Goal: Information Seeking & Learning: Compare options

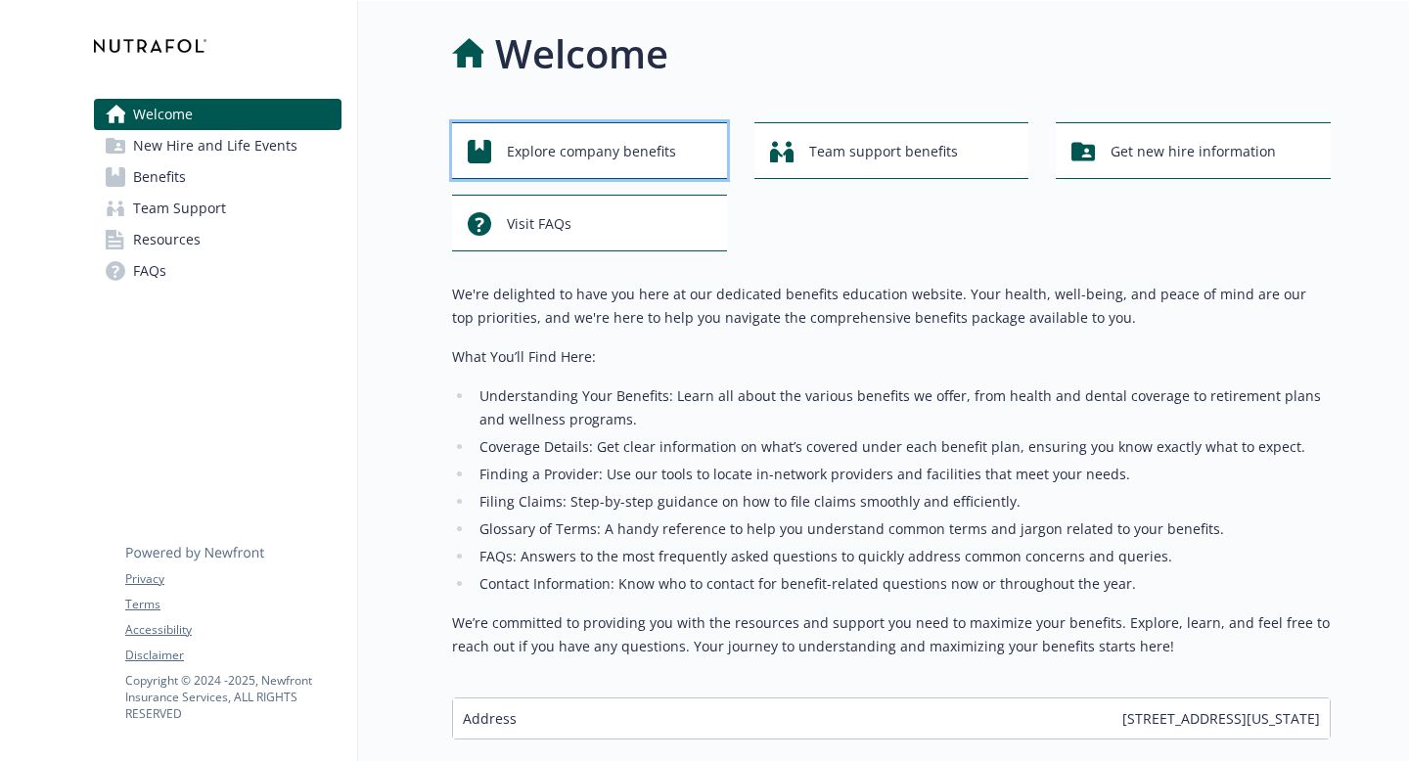
click at [626, 166] on span "Explore company benefits" at bounding box center [591, 151] width 169 height 37
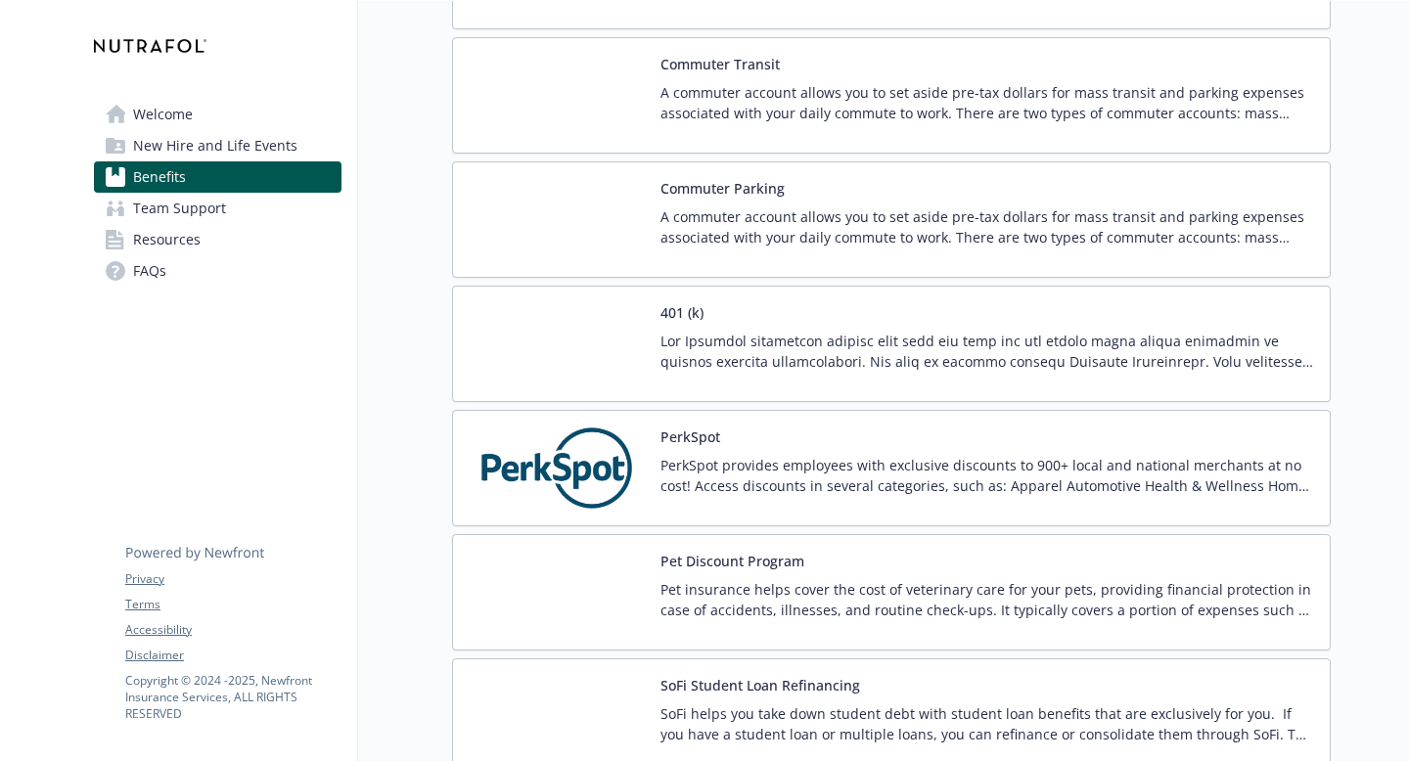
scroll to position [3300, 0]
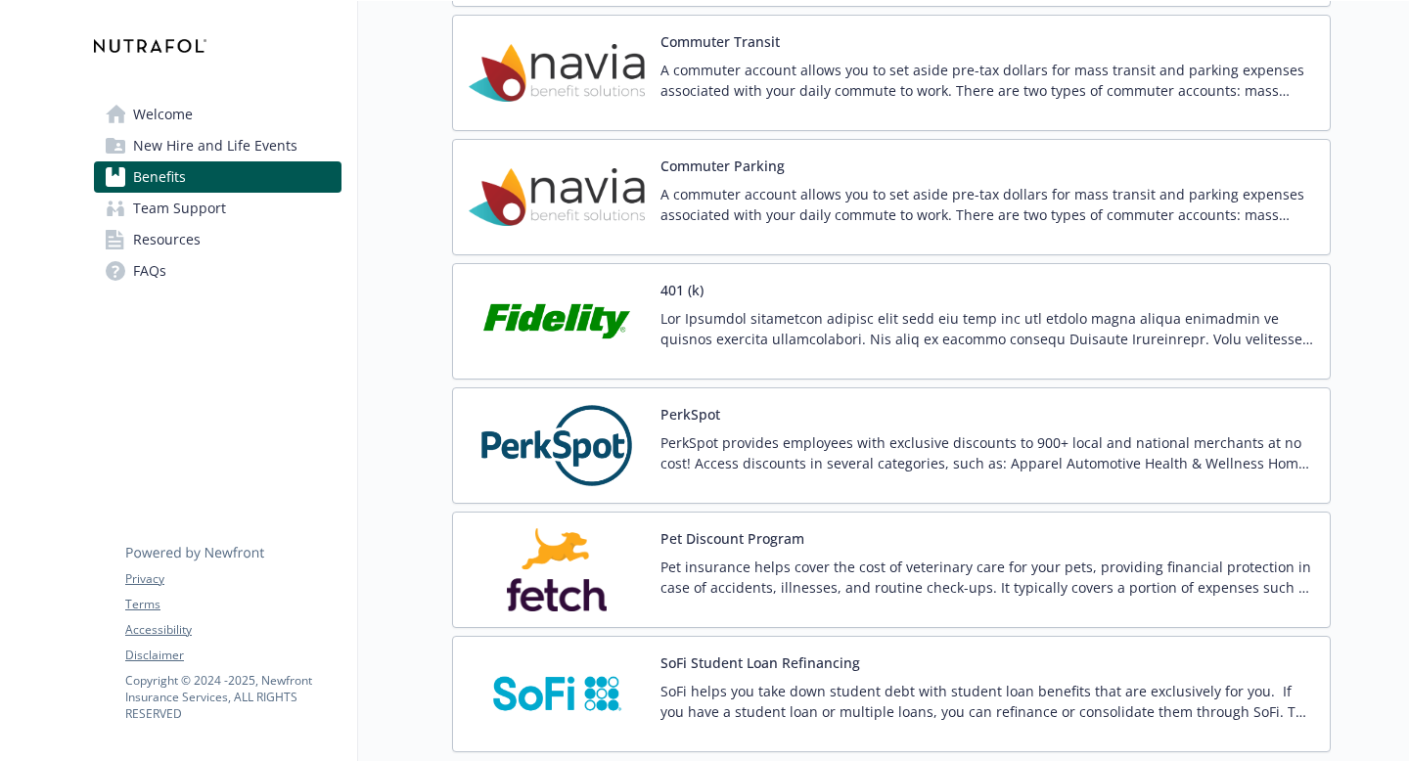
click at [731, 352] on div at bounding box center [987, 335] width 654 height 55
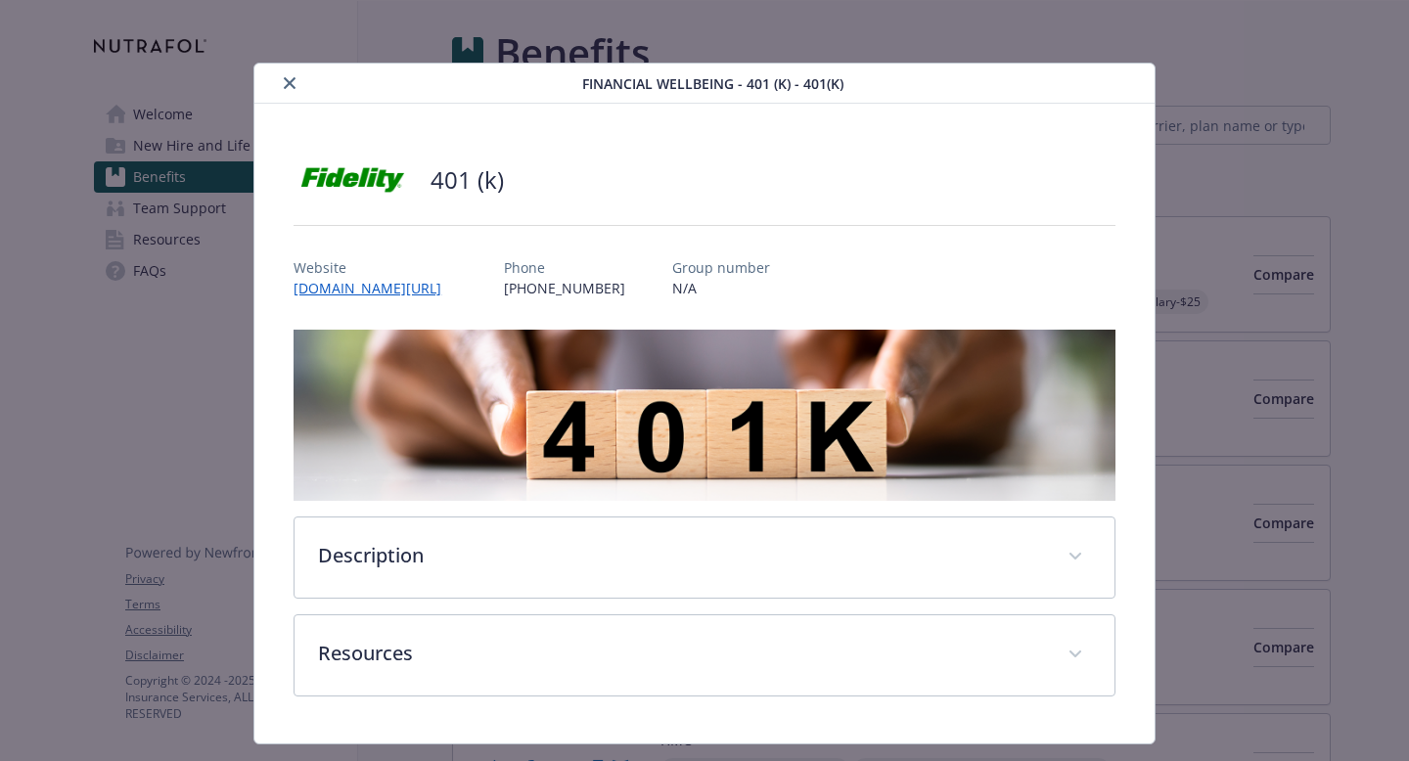
scroll to position [3300, 0]
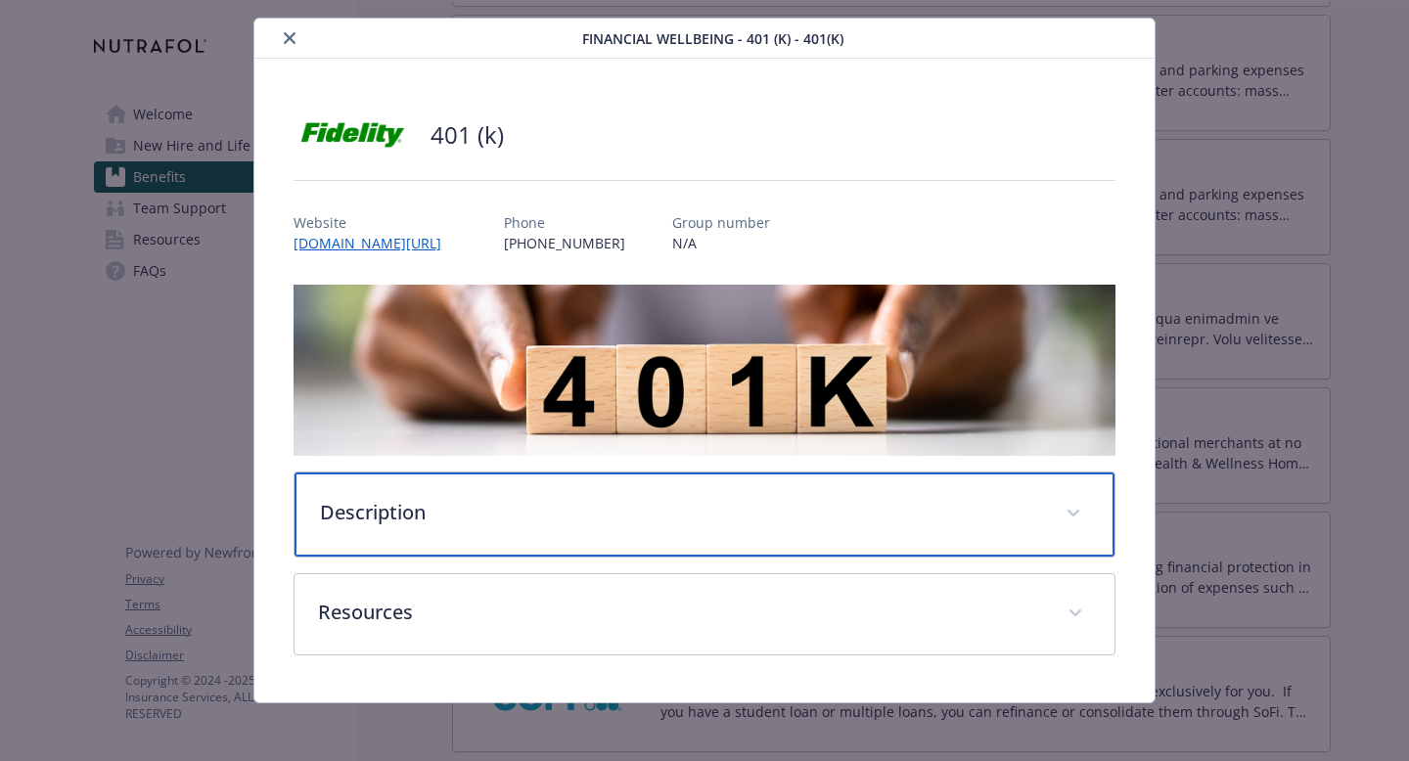
click at [698, 527] on div "Description" at bounding box center [705, 515] width 820 height 84
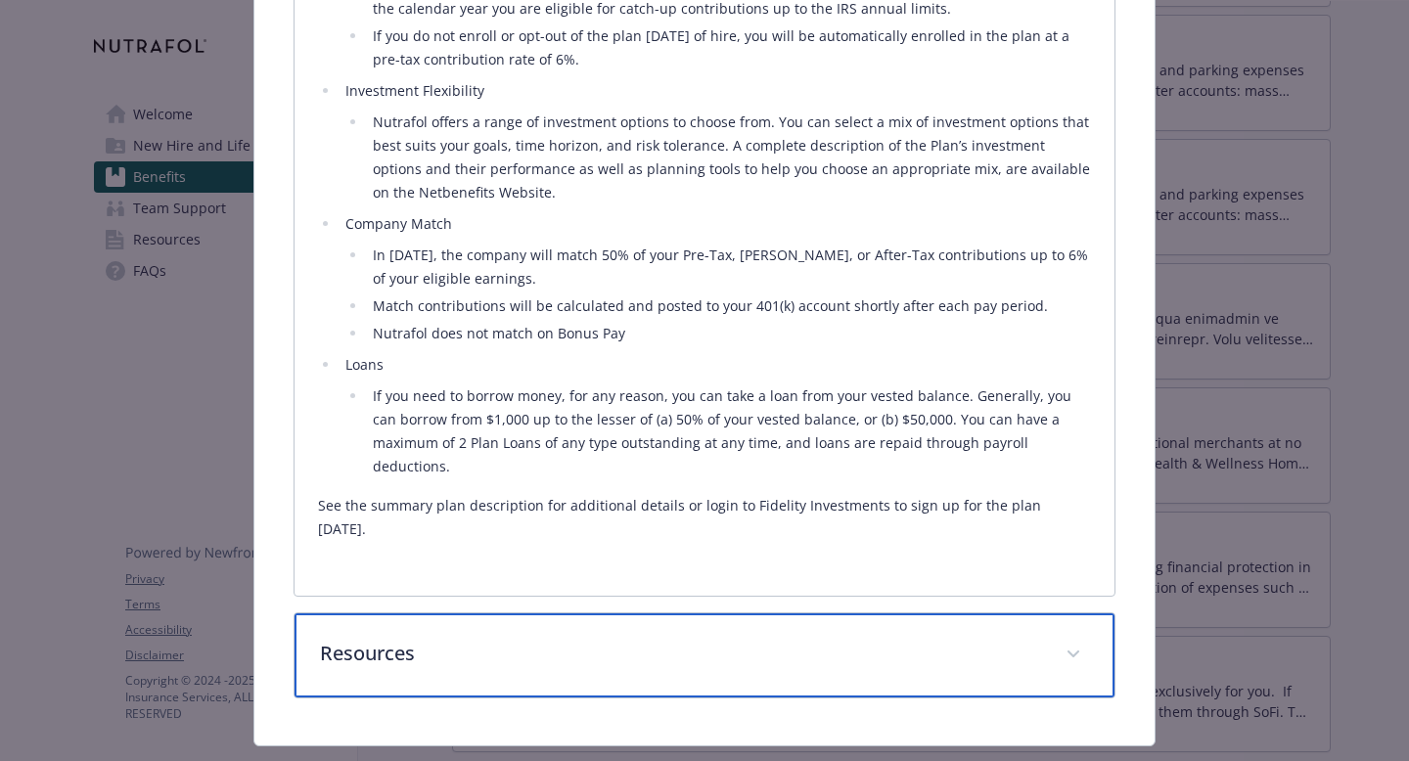
scroll to position [781, 0]
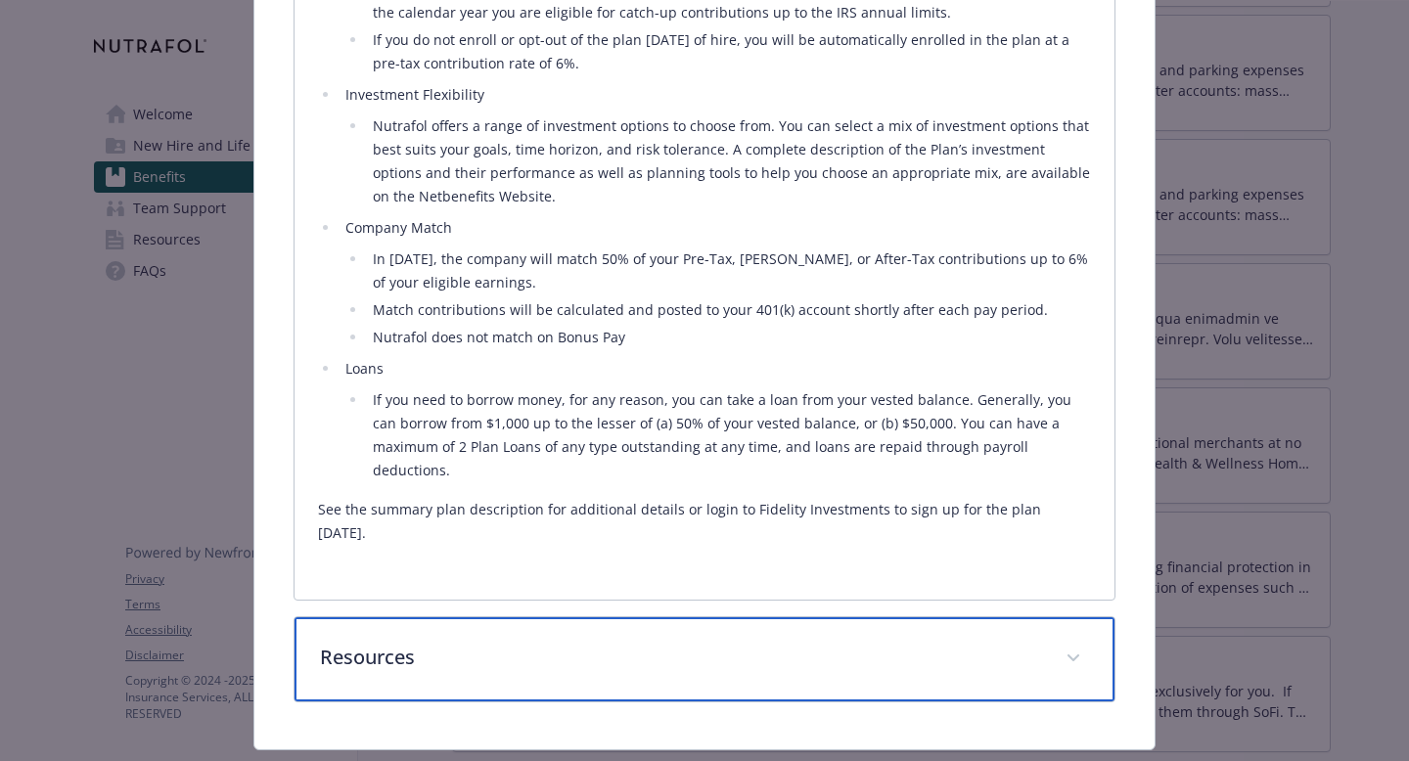
click at [656, 638] on div "Resources" at bounding box center [705, 659] width 820 height 84
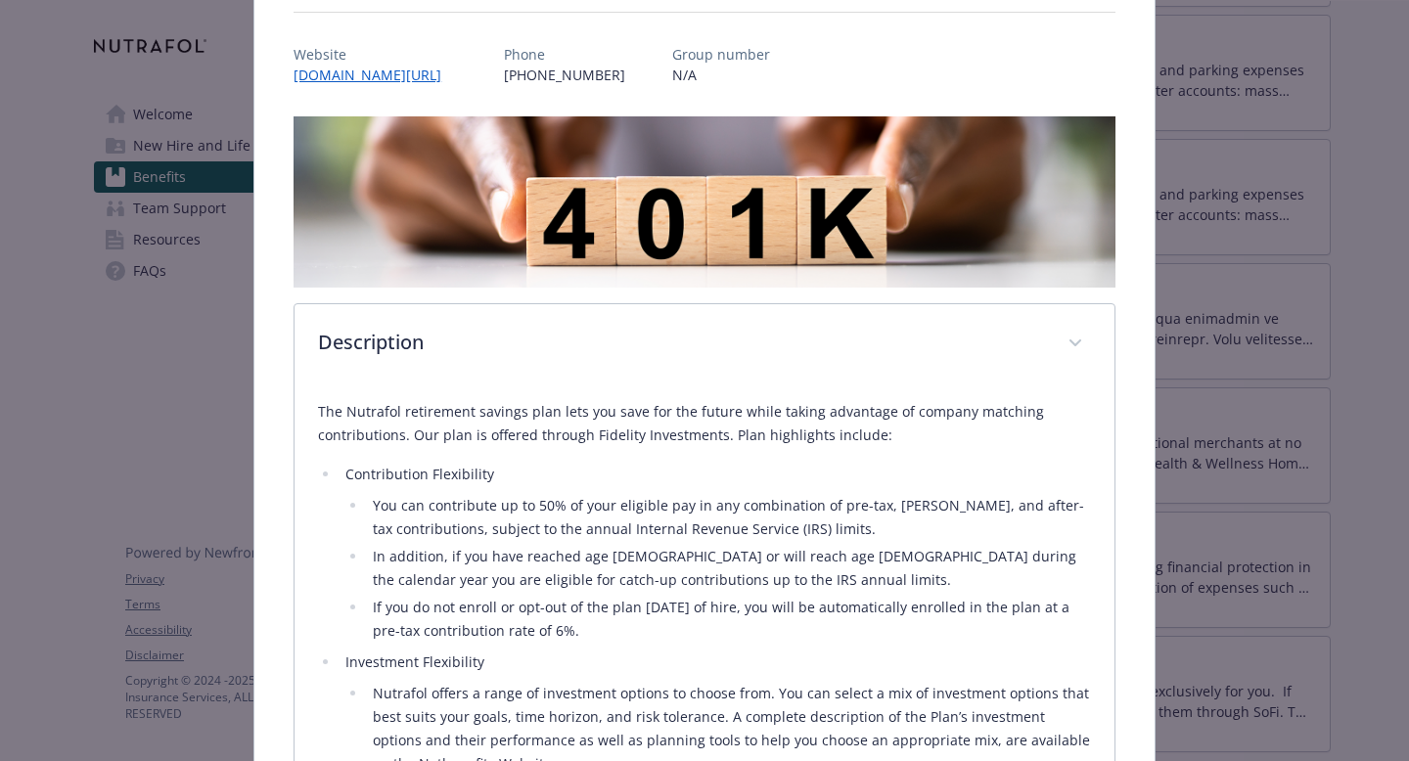
scroll to position [218, 0]
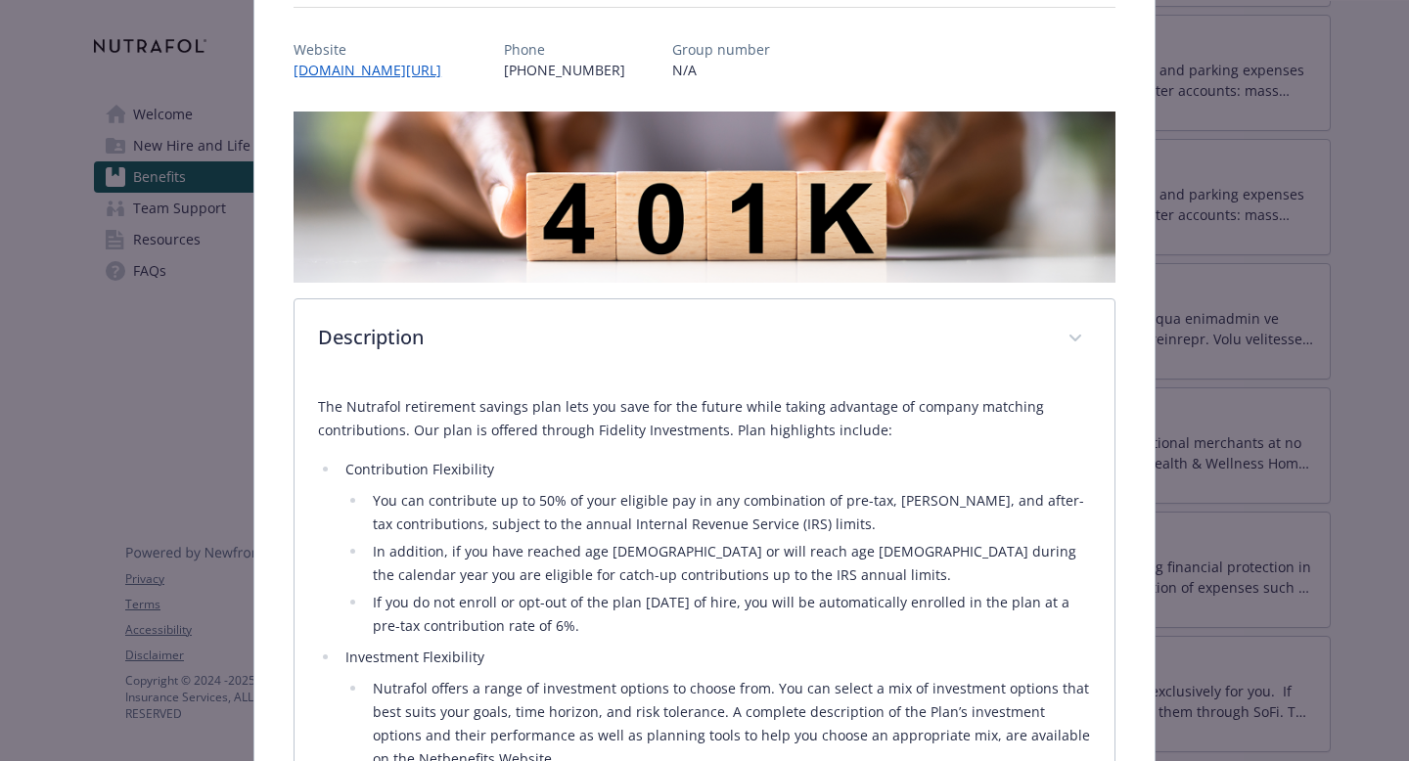
click at [1408, 151] on div "Financial Wellbeing - 401 (k) - 401(k) 401 (k) Website [DOMAIN_NAME][URL] Phone…" at bounding box center [704, 380] width 1409 height 761
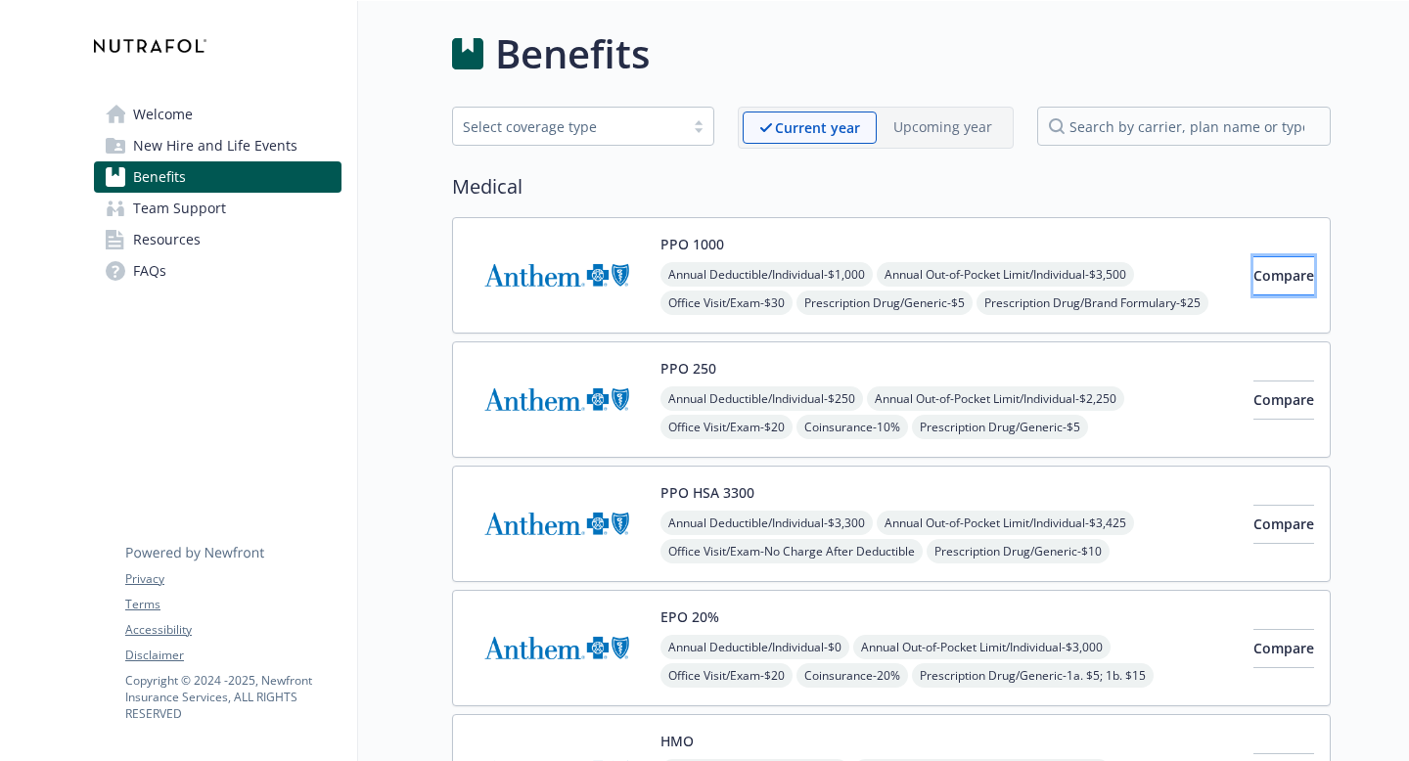
click at [1268, 274] on span "Compare" at bounding box center [1283, 275] width 61 height 19
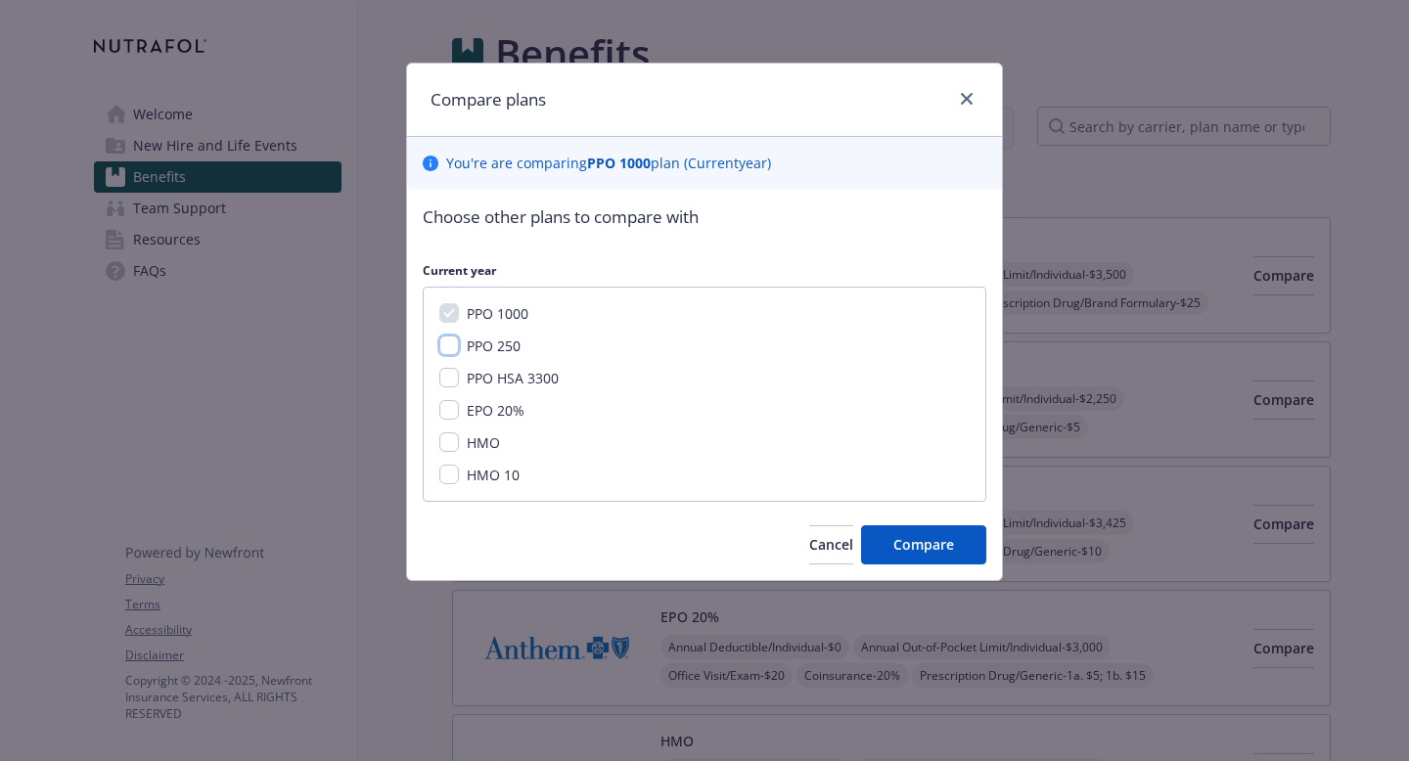
click at [443, 346] on input "PPO 250" at bounding box center [449, 346] width 20 height 20
checkbox input "true"
click at [921, 551] on span "Compare" at bounding box center [923, 544] width 61 height 19
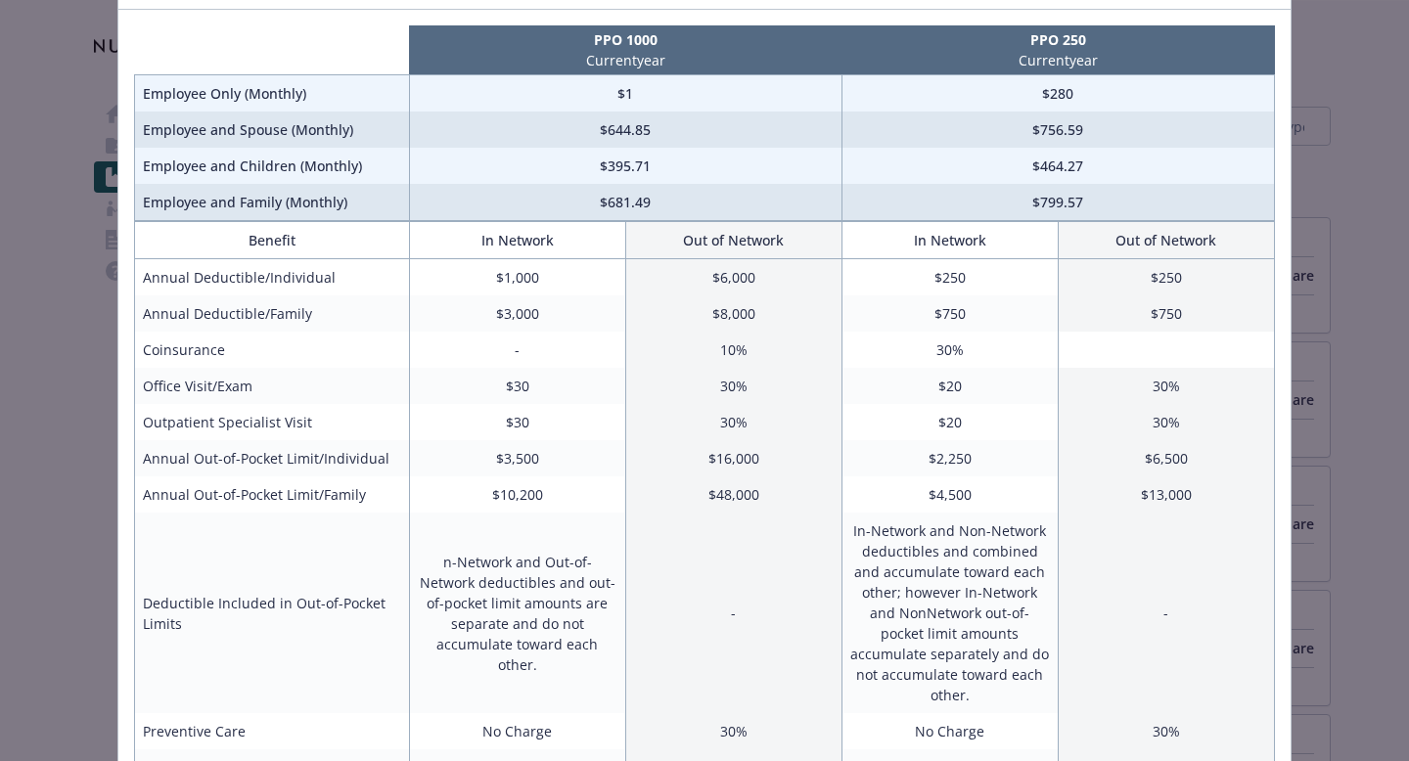
scroll to position [126, 0]
click at [208, 86] on td "Employee Only (Monthly)" at bounding box center [272, 94] width 275 height 37
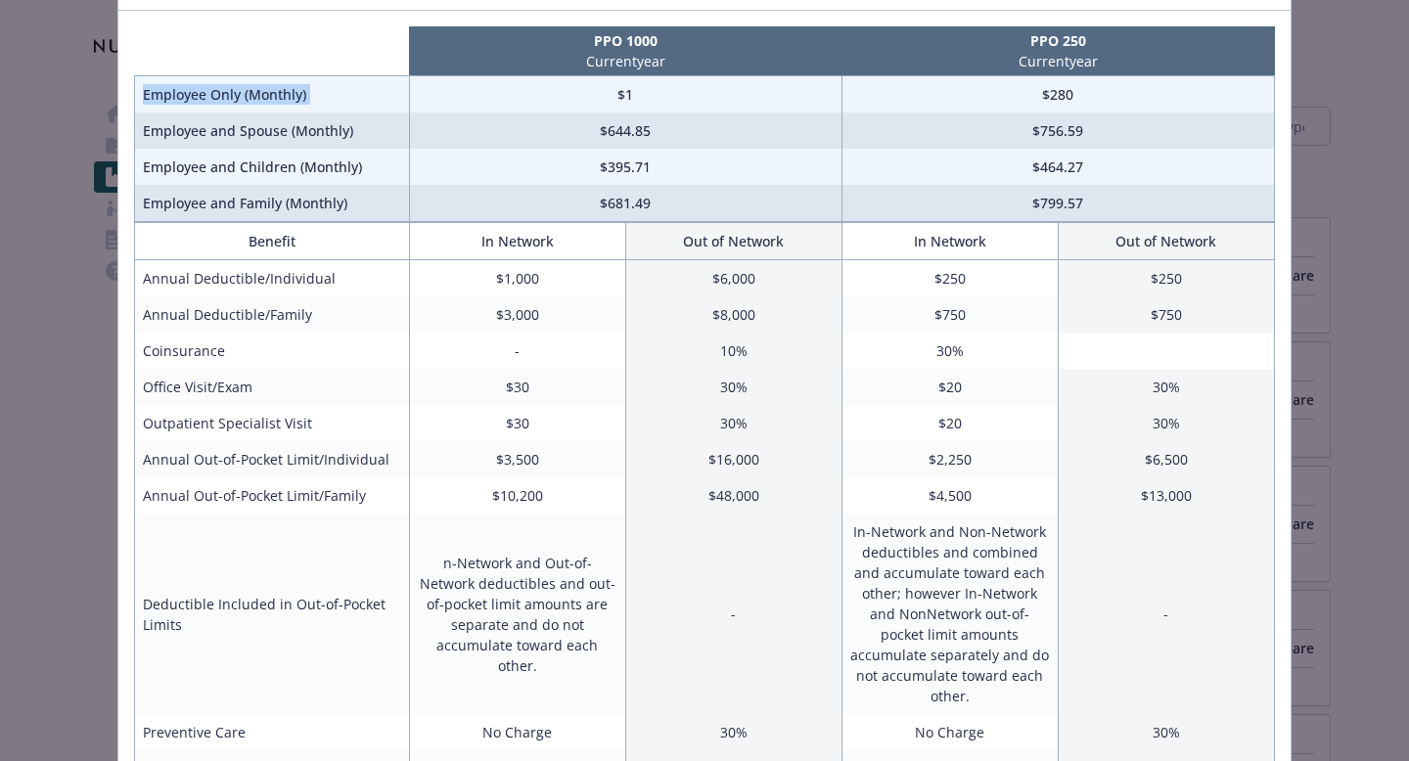
click at [208, 86] on td "Employee Only (Monthly)" at bounding box center [272, 94] width 275 height 37
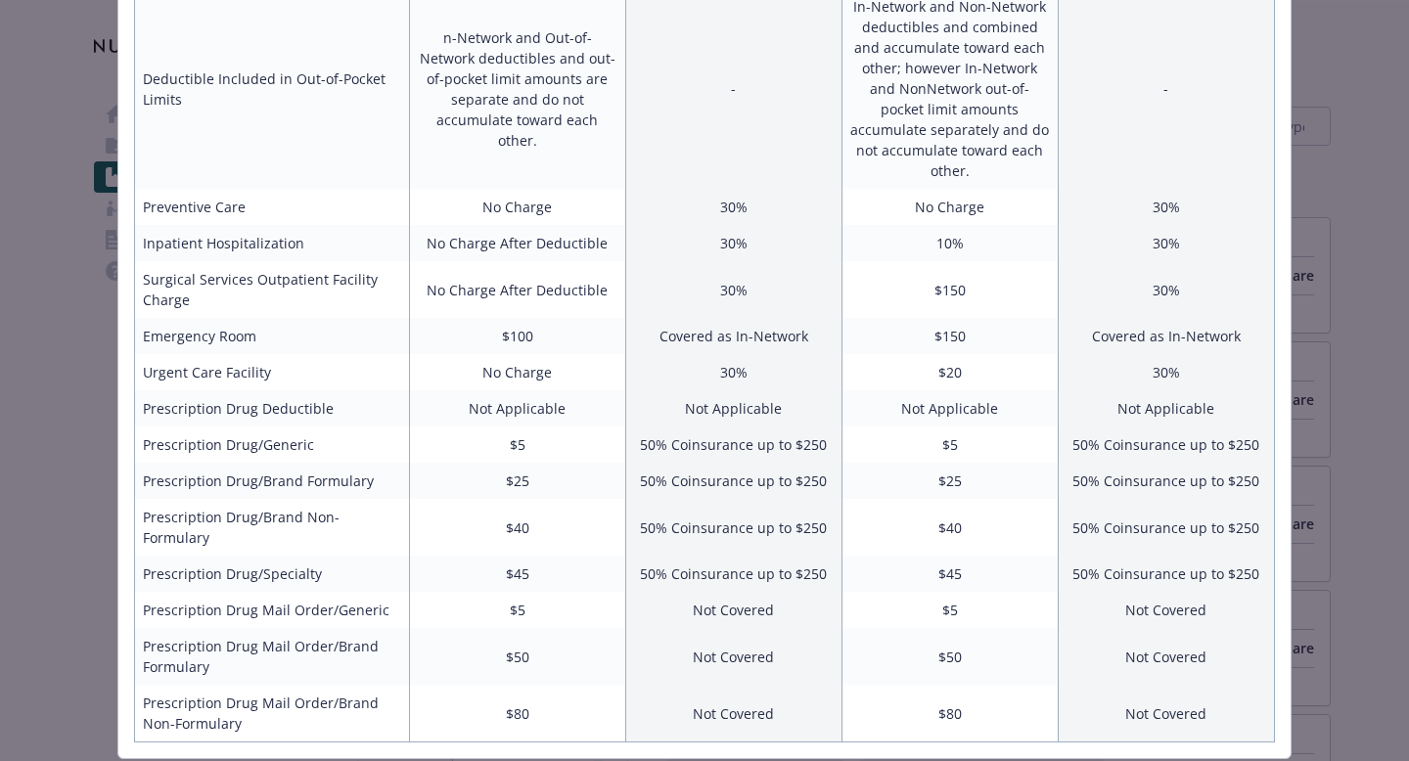
scroll to position [671, 0]
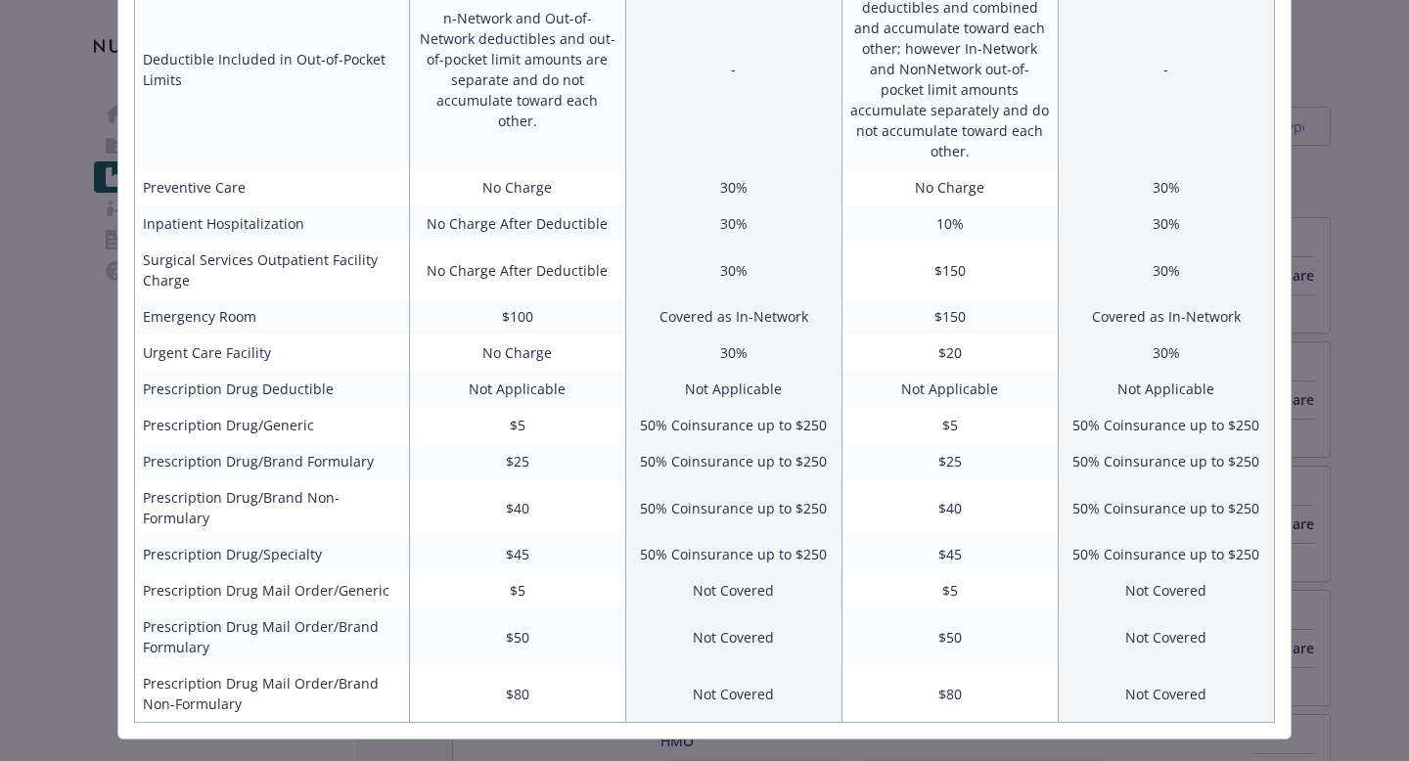
click at [1358, 321] on div "Benefits Info PPO 1000 Current year PPO 250 Current year Employee Only (Monthly…" at bounding box center [704, 380] width 1409 height 761
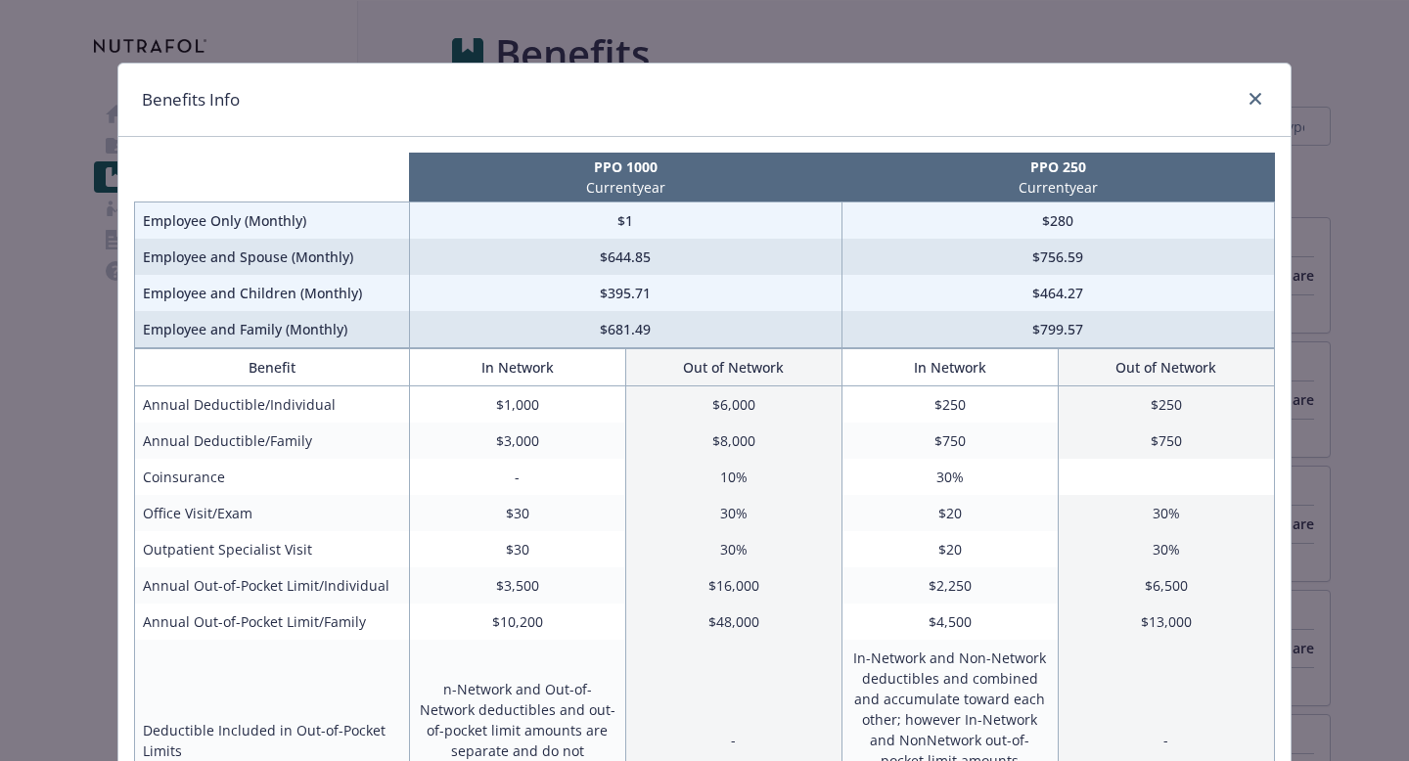
click at [1257, 83] on div "Benefits Info" at bounding box center [704, 100] width 1172 height 73
click at [1253, 88] on link "close" at bounding box center [1255, 98] width 23 height 23
